Goal: Find specific page/section

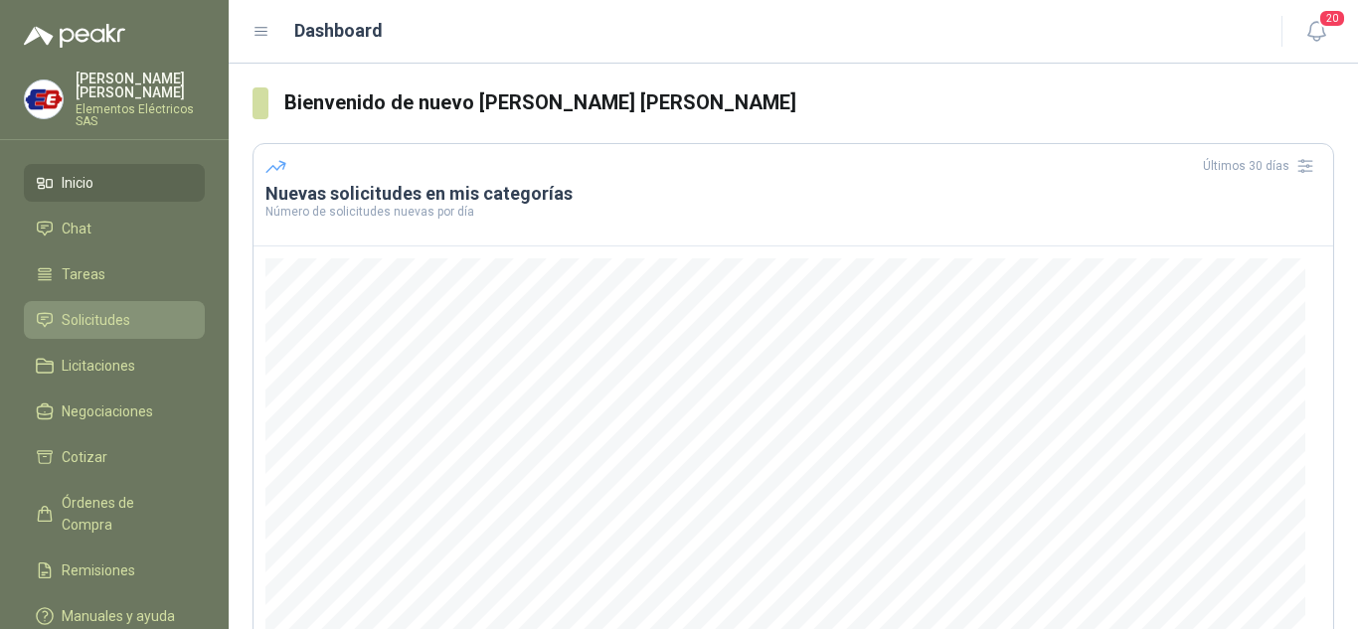
click at [100, 308] on link "Solicitudes" at bounding box center [114, 320] width 181 height 38
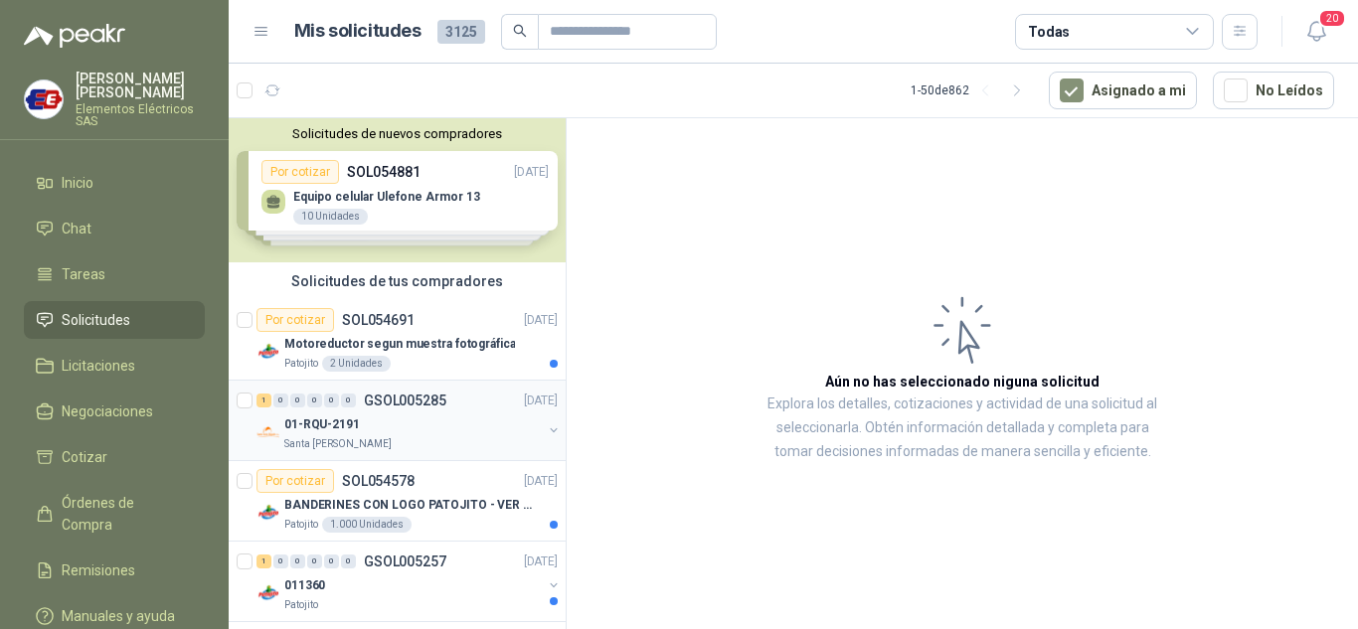
click at [349, 406] on div "0" at bounding box center [348, 401] width 15 height 14
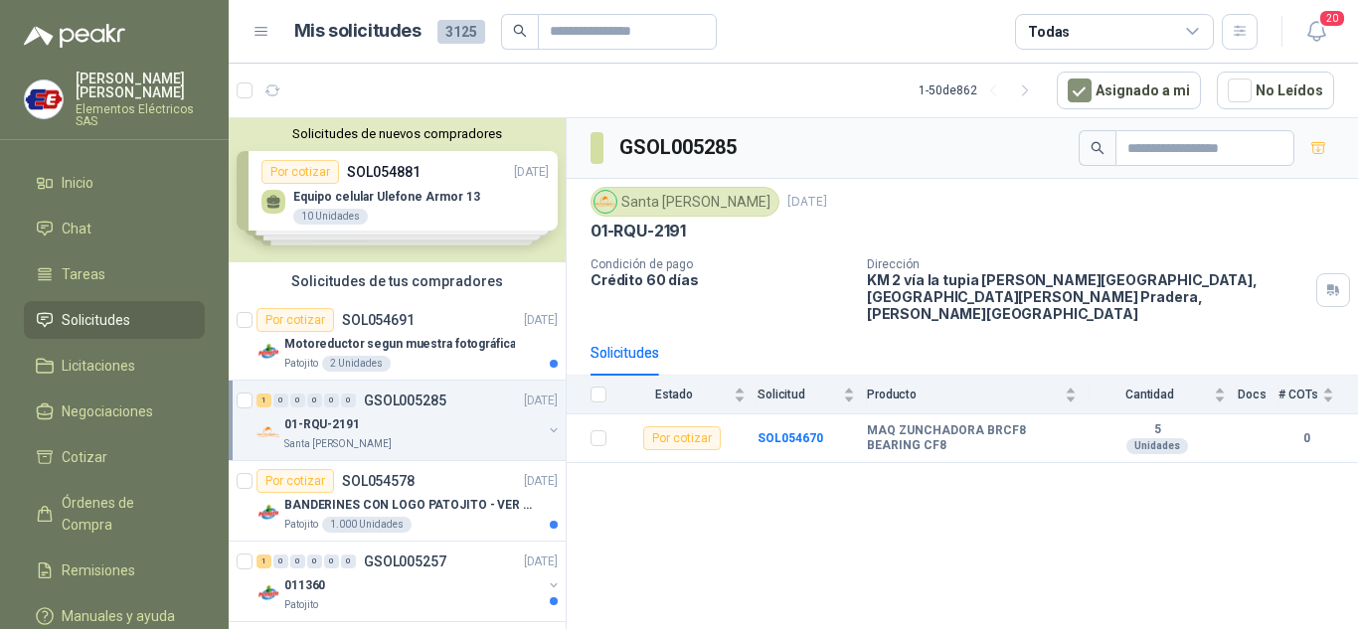
click at [66, 315] on span "Solicitudes" at bounding box center [96, 320] width 69 height 22
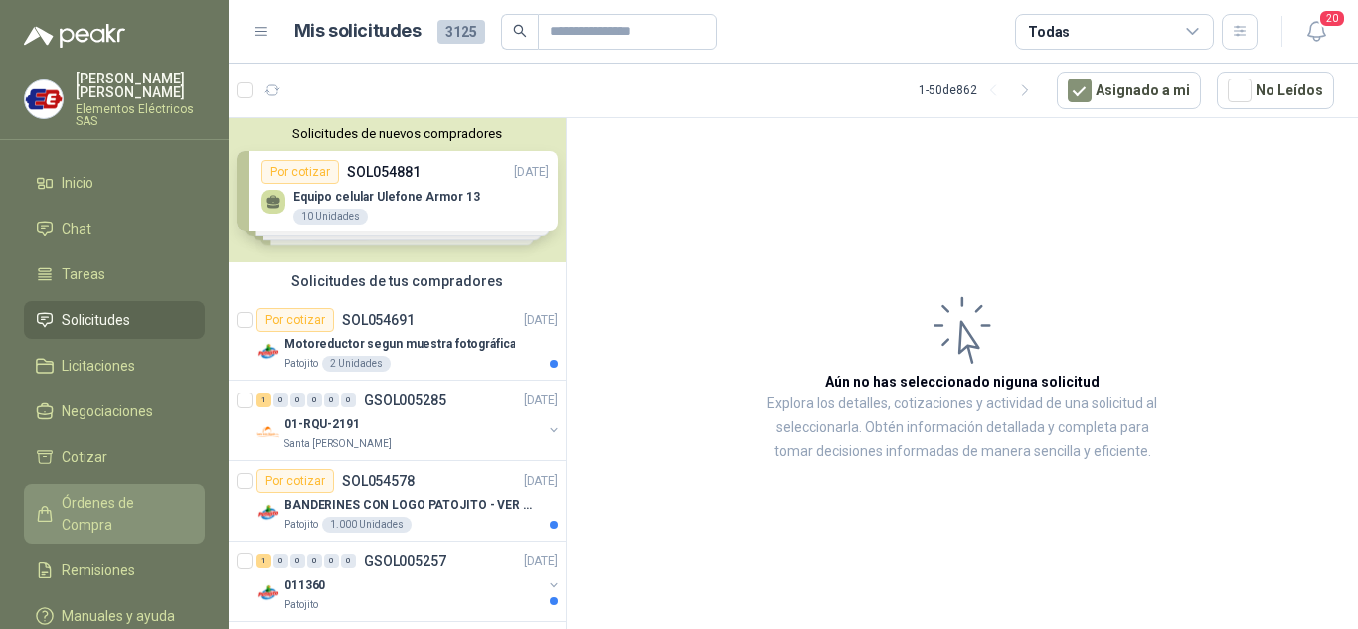
click at [100, 500] on span "Órdenes de Compra" at bounding box center [124, 514] width 124 height 44
